Goal: Transaction & Acquisition: Purchase product/service

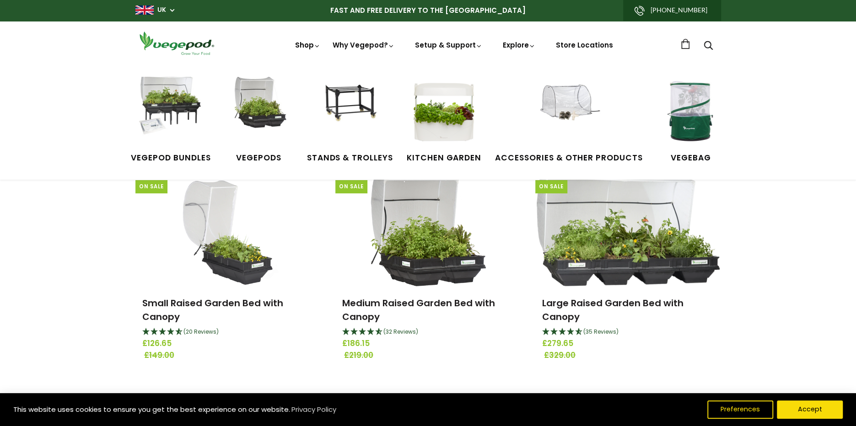
click at [320, 47] on icon at bounding box center [317, 46] width 7 height 7
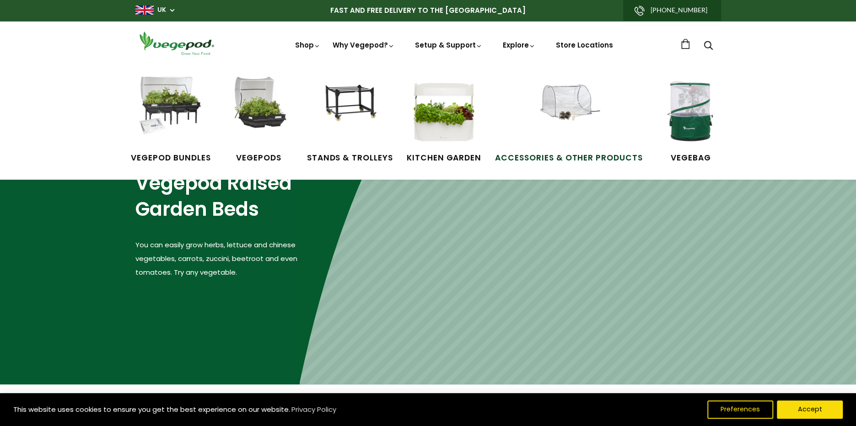
click at [610, 108] on link "Accessories & Other Products" at bounding box center [569, 120] width 148 height 87
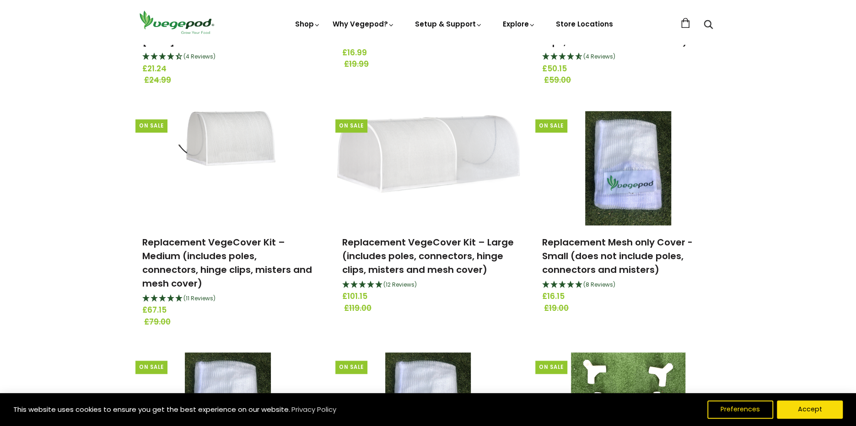
scroll to position [503, 0]
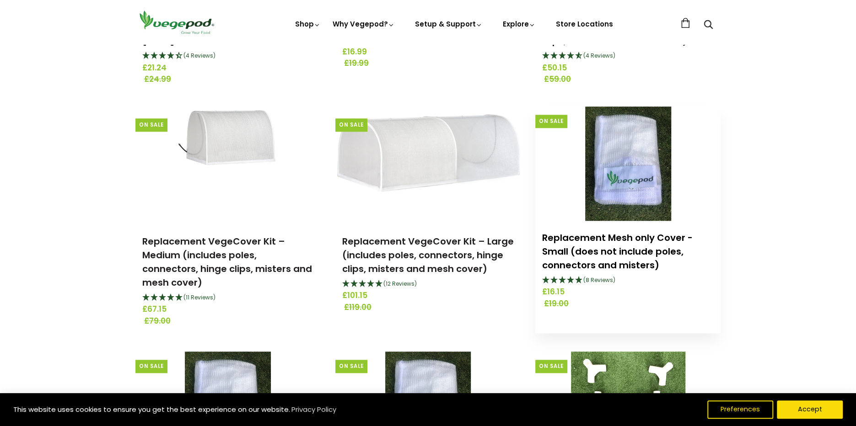
click at [594, 251] on link "Replacement Mesh only Cover - Small (does not include poles, connectors and mis…" at bounding box center [617, 252] width 151 height 40
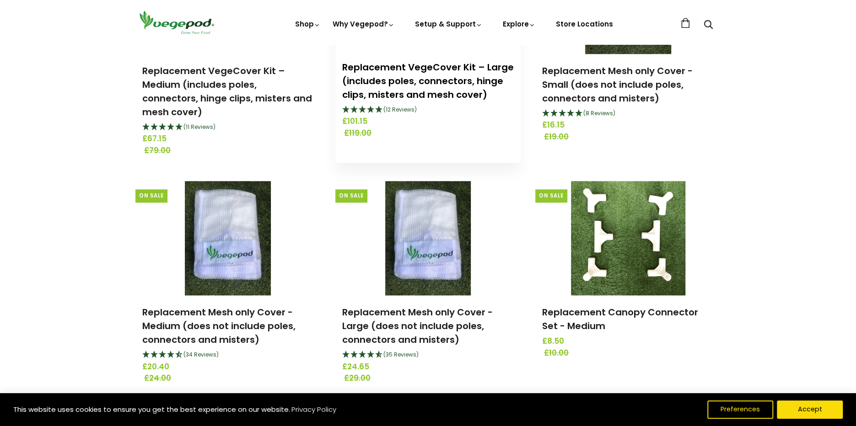
scroll to position [686, 0]
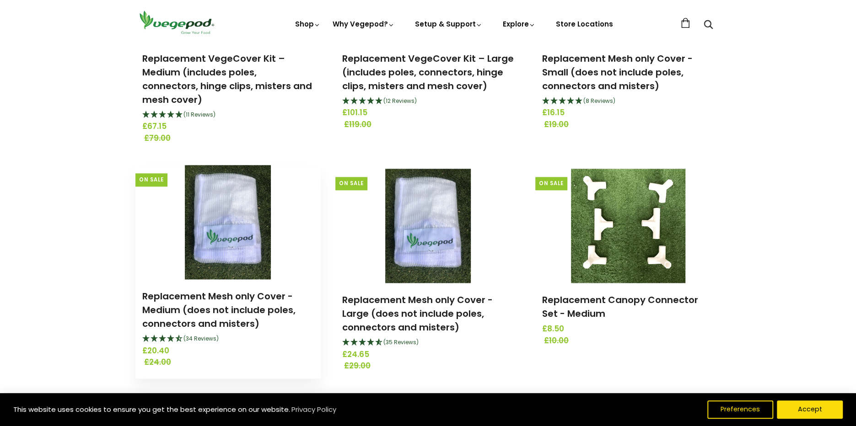
click at [227, 240] on img at bounding box center [228, 222] width 86 height 114
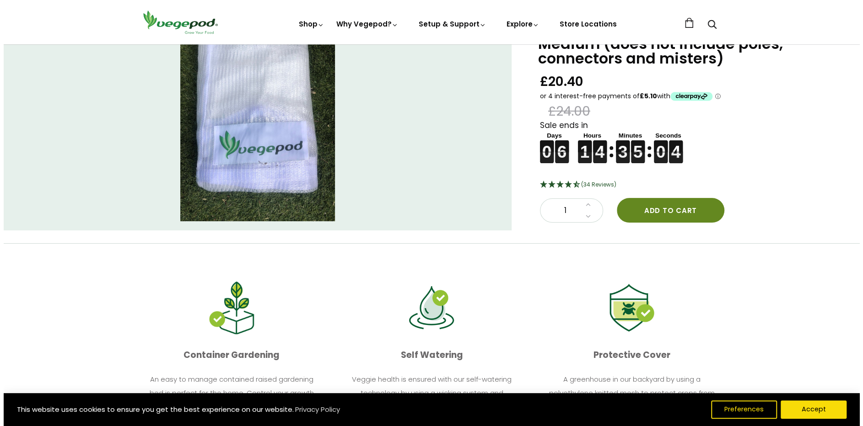
scroll to position [46, 0]
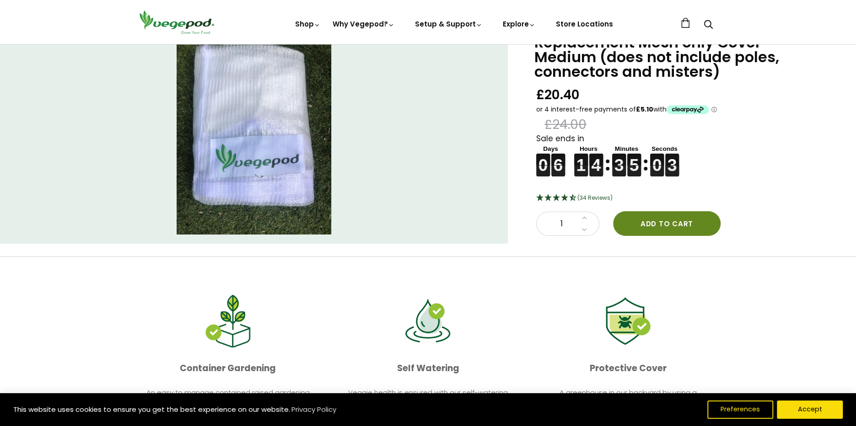
click at [662, 220] on button "Add to cart" at bounding box center [667, 223] width 108 height 25
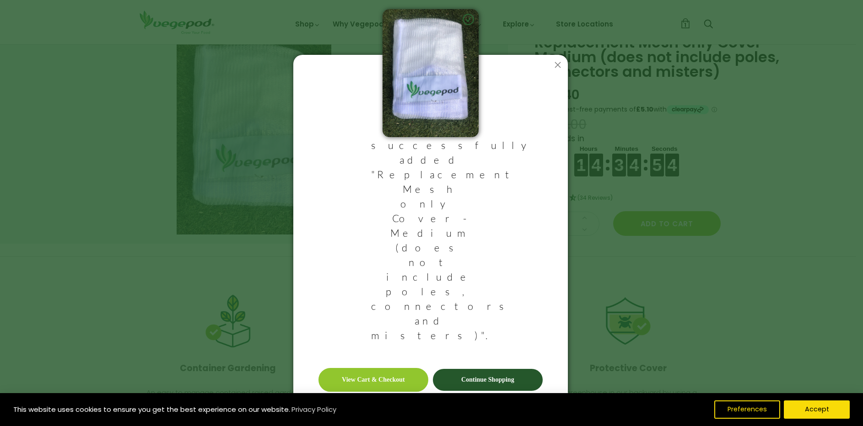
click at [495, 369] on link "Continue Shopping" at bounding box center [488, 380] width 110 height 22
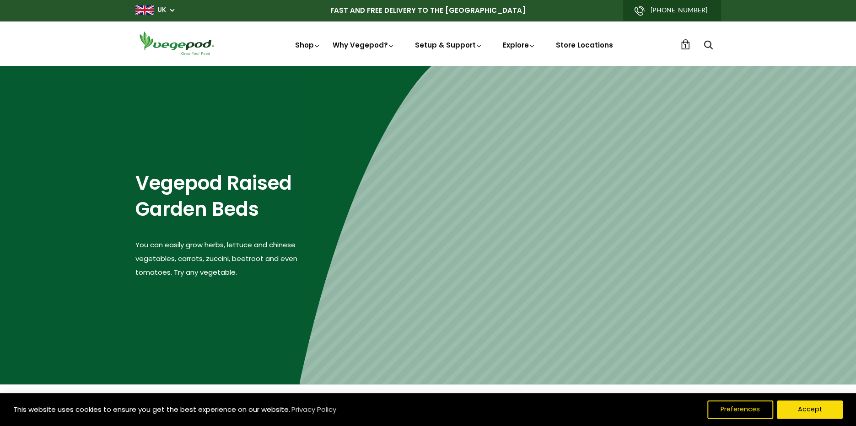
click at [683, 45] on link "1" at bounding box center [685, 44] width 10 height 10
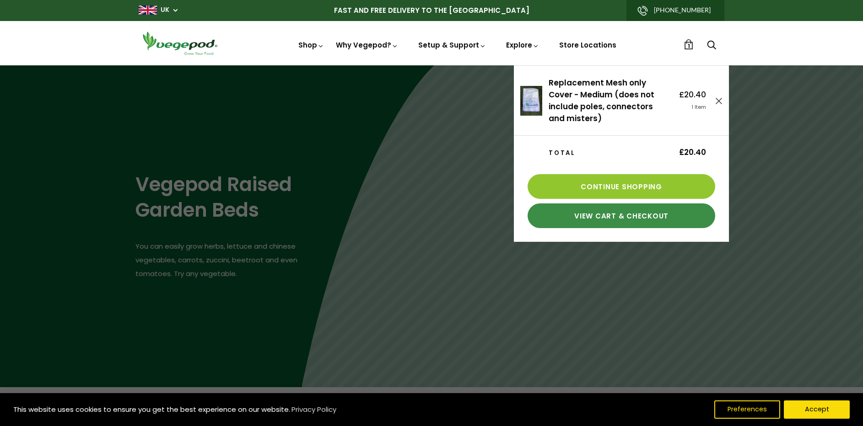
click at [640, 216] on link "View Cart & Checkout" at bounding box center [622, 216] width 188 height 25
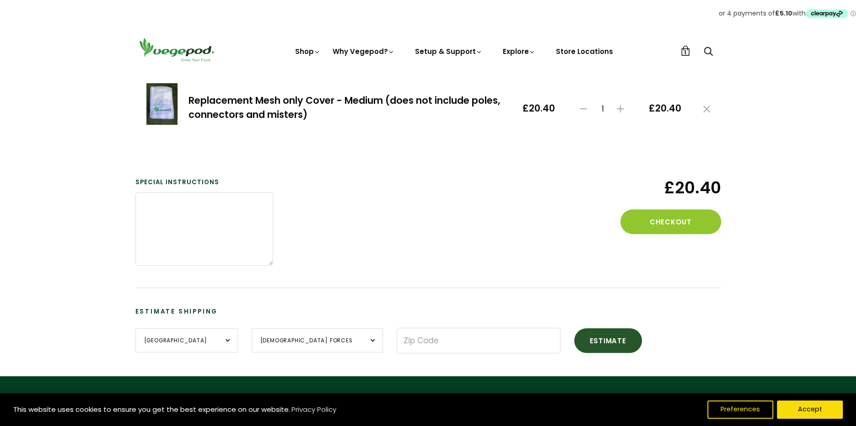
scroll to position [183, 0]
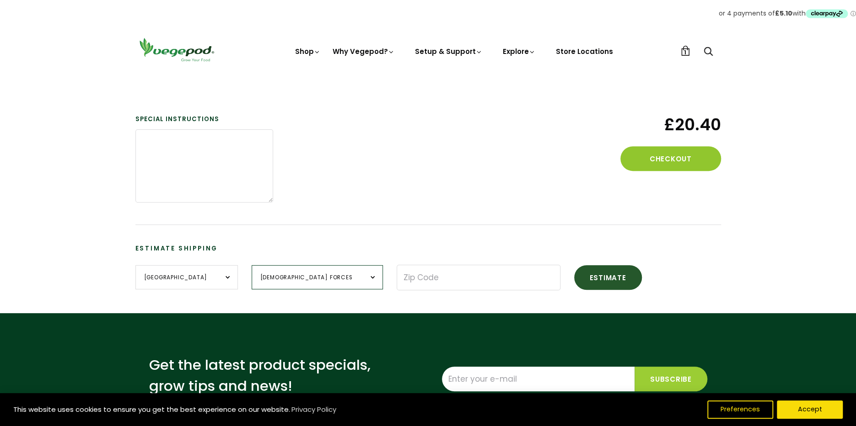
click at [321, 280] on select "[DEMOGRAPHIC_DATA] Forces [GEOGRAPHIC_DATA] [GEOGRAPHIC_DATA] [GEOGRAPHIC_DATA]…" at bounding box center [317, 277] width 131 height 24
select select "[GEOGRAPHIC_DATA]"
click at [252, 265] on select "[DEMOGRAPHIC_DATA] Forces [GEOGRAPHIC_DATA] [GEOGRAPHIC_DATA] [GEOGRAPHIC_DATA]…" at bounding box center [317, 277] width 131 height 24
click at [397, 272] on input "Zip Code" at bounding box center [479, 278] width 164 height 26
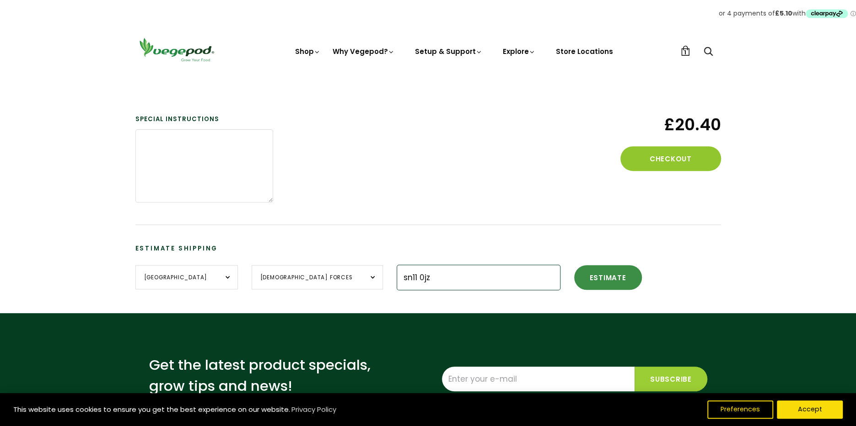
type input "sn11 0jz"
click at [574, 280] on button "Estimate" at bounding box center [608, 277] width 68 height 25
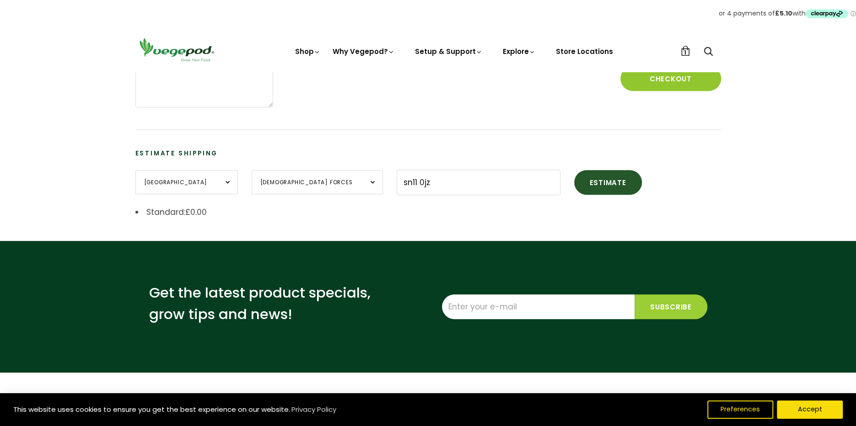
scroll to position [275, 0]
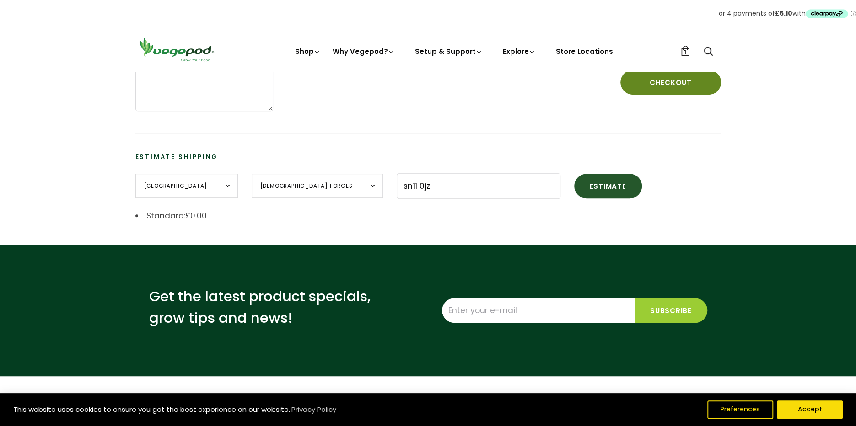
click at [669, 82] on button "Checkout" at bounding box center [670, 82] width 101 height 25
